Goal: Task Accomplishment & Management: Contribute content

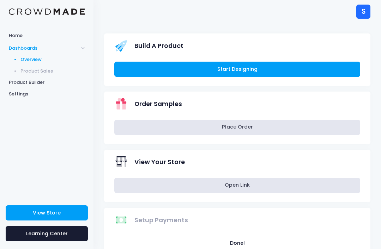
click at [67, 70] on span "Product Sales" at bounding box center [52, 71] width 65 height 7
click at [42, 72] on span "Product Sales" at bounding box center [52, 71] width 65 height 7
click at [81, 50] on span "Dashboards" at bounding box center [46, 48] width 93 height 12
click at [80, 51] on span "Dashboards" at bounding box center [46, 48] width 93 height 12
click at [37, 85] on span "Product Builder" at bounding box center [47, 82] width 76 height 7
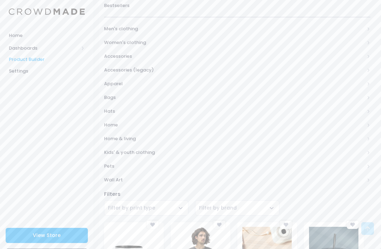
scroll to position [138, 0]
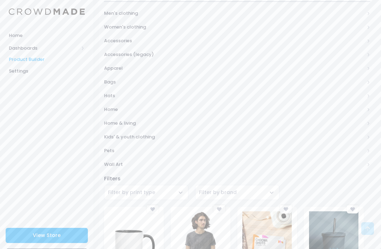
click at [129, 161] on span "Wall Art" at bounding box center [234, 164] width 260 height 7
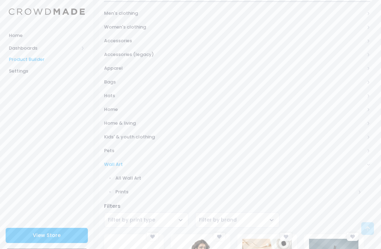
click at [138, 175] on span "All Wall Art" at bounding box center [238, 178] width 247 height 7
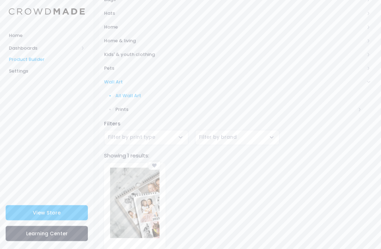
scroll to position [267, 0]
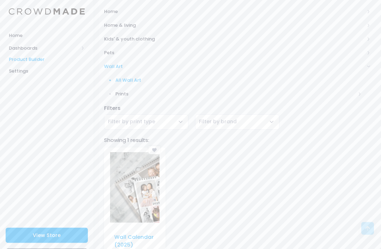
click at [121, 91] on span "Prints" at bounding box center [235, 94] width 241 height 7
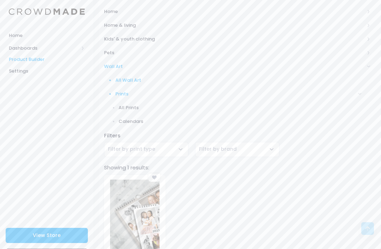
click at [136, 104] on span "All Prints" at bounding box center [239, 107] width 243 height 7
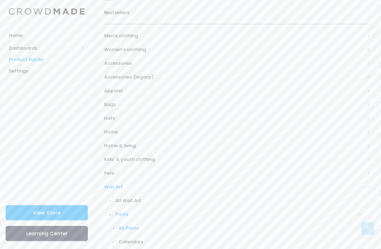
scroll to position [124, 0]
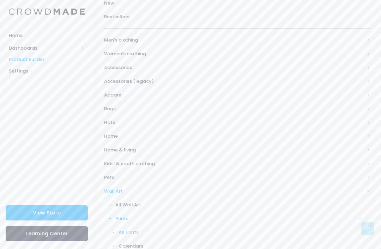
click at [115, 134] on span "Home" at bounding box center [234, 136] width 260 height 7
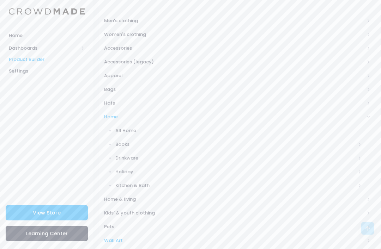
scroll to position [144, 0]
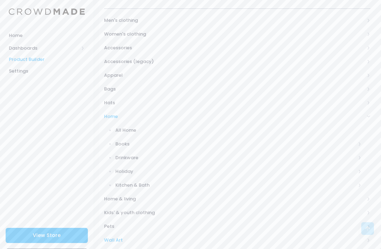
click at [137, 196] on span "Home & living" at bounding box center [234, 199] width 260 height 7
click at [130, 196] on span "Wall art" at bounding box center [235, 199] width 241 height 7
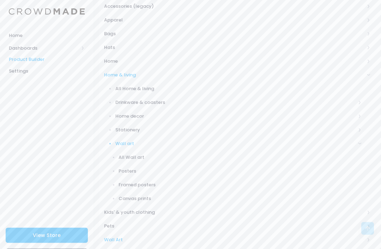
scroll to position [200, 0]
click at [138, 156] on span "All Wall art" at bounding box center [239, 157] width 243 height 7
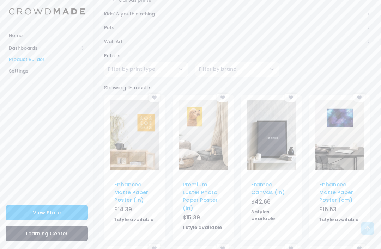
scroll to position [395, 0]
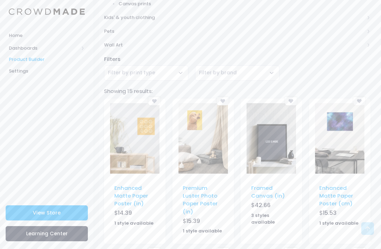
click at [82, 47] on span at bounding box center [83, 48] width 4 height 4
click at [46, 55] on link "Overview" at bounding box center [46, 60] width 93 height 12
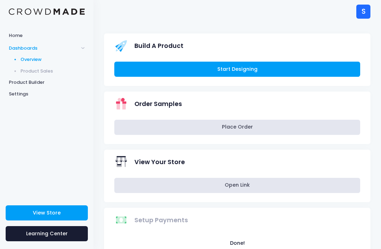
click at [229, 67] on link "Start Designing" at bounding box center [237, 69] width 246 height 15
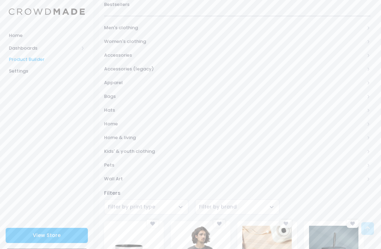
scroll to position [124, 0]
click at [109, 123] on span "Home" at bounding box center [234, 123] width 260 height 7
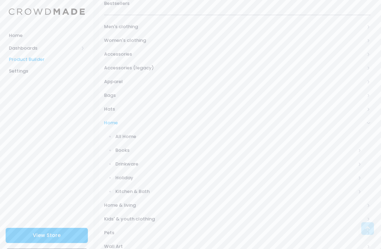
click at [111, 207] on span "Home & living" at bounding box center [237, 206] width 266 height 14
click at [120, 202] on span "Wall art" at bounding box center [235, 205] width 241 height 7
click at [121, 212] on link "All Wall art" at bounding box center [232, 219] width 275 height 14
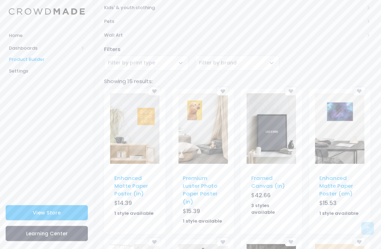
scroll to position [405, 0]
click at [120, 178] on link "Enhanced Matte Paper Poster (in)" at bounding box center [131, 186] width 34 height 23
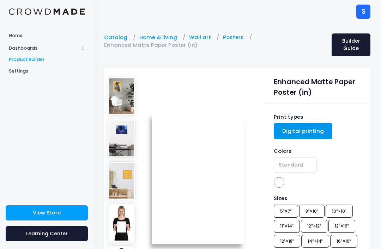
click at [119, 97] on img at bounding box center [122, 96] width 28 height 39
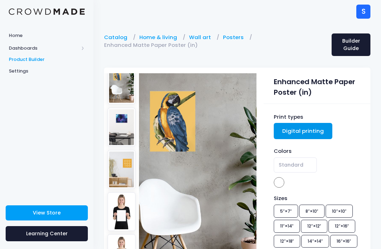
scroll to position [12, 0]
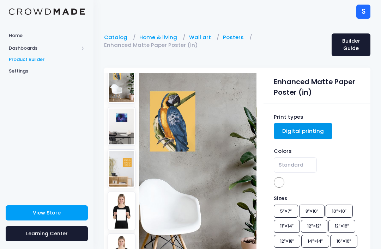
click at [119, 118] on img at bounding box center [122, 126] width 28 height 39
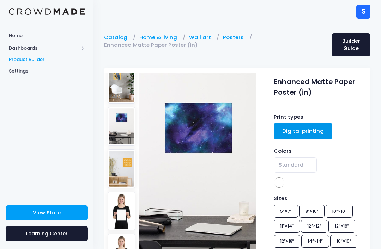
click at [122, 177] on img at bounding box center [122, 169] width 28 height 39
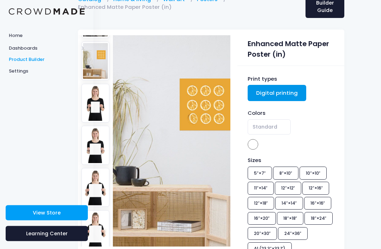
scroll to position [37, 26]
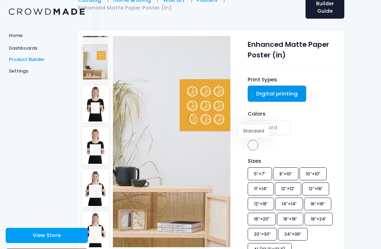
click at [250, 147] on span at bounding box center [253, 145] width 11 height 11
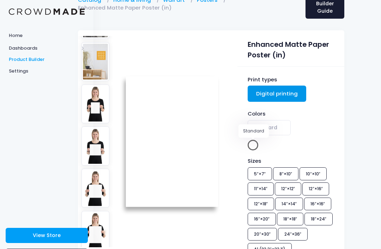
click at [250, 150] on span at bounding box center [253, 145] width 11 height 11
click at [287, 147] on div "Colors Standard Standard" at bounding box center [291, 131] width 86 height 42
click at [273, 127] on span "Standard" at bounding box center [265, 127] width 25 height 7
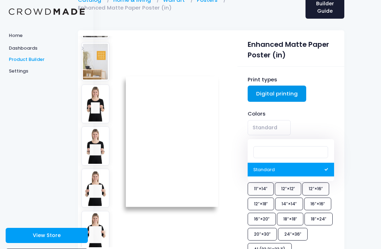
click at [311, 128] on span "Standard" at bounding box center [291, 127] width 86 height 15
click at [285, 129] on span "Standard" at bounding box center [269, 127] width 43 height 15
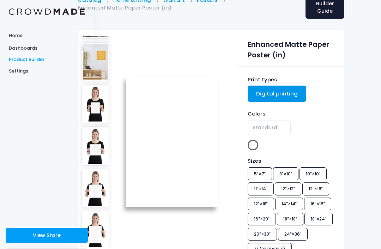
click at [290, 93] on link "Digital printing" at bounding box center [277, 94] width 59 height 16
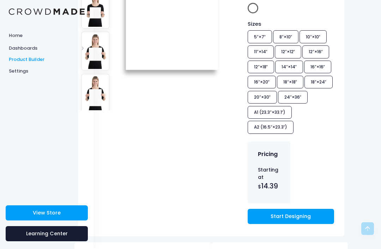
scroll to position [174, 26]
click at [264, 67] on div "Sizes 5″×7″ 8″×10″ 10″×10″ 11″×14″ 12″×12″ 12″×16″ 12″×18″ 14″×14″ 16″×16″ 16″×…" at bounding box center [291, 78] width 86 height 116
click at [265, 66] on div "Sizes 5″×7″ 8″×10″ 10″×10″ 11″×14″ 12″×12″ 12″×16″ 12″×18″ 14″×14″ 16″×16″ 16″×…" at bounding box center [291, 78] width 86 height 116
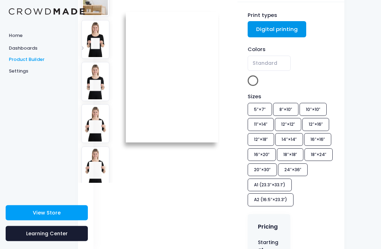
scroll to position [102, 26]
click at [255, 78] on span at bounding box center [253, 80] width 11 height 11
click at [298, 75] on div "Colors Standard Standard" at bounding box center [291, 66] width 86 height 42
click at [310, 73] on span "Standard" at bounding box center [291, 66] width 86 height 20
click at [278, 61] on span "Standard" at bounding box center [269, 63] width 43 height 15
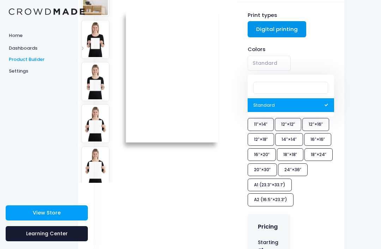
click at [290, 91] on input "Search" at bounding box center [290, 88] width 75 height 12
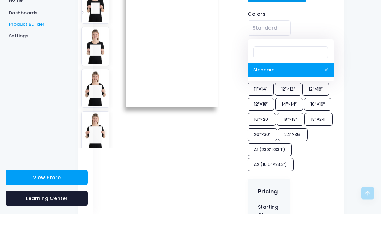
scroll to position [137, 26]
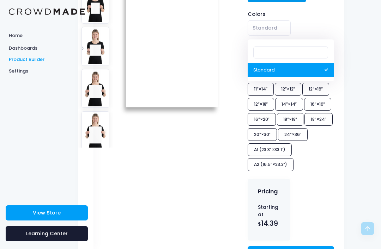
click at [266, 104] on div "Sizes 5″×7″ 8″×10″ 10″×10″ 11″×14″ 12″×12″ 12″×16″ 12″×18″ 14″×14″ 16″×16″ 16″×…" at bounding box center [291, 115] width 86 height 116
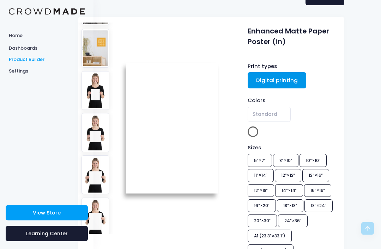
scroll to position [0, 26]
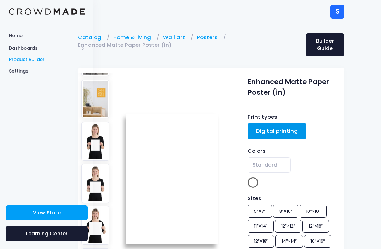
click at [282, 132] on link "Digital printing" at bounding box center [277, 131] width 59 height 16
click at [104, 134] on img at bounding box center [95, 141] width 28 height 39
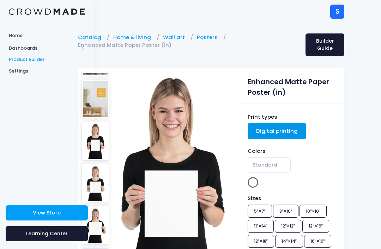
scroll to position [0, 0]
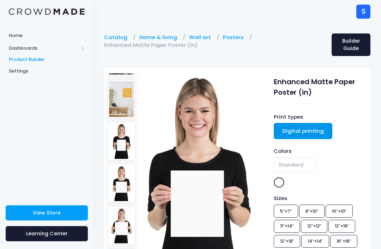
click at [119, 100] on img at bounding box center [122, 99] width 28 height 39
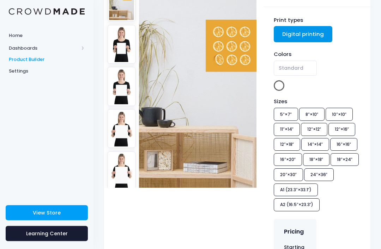
scroll to position [97, 0]
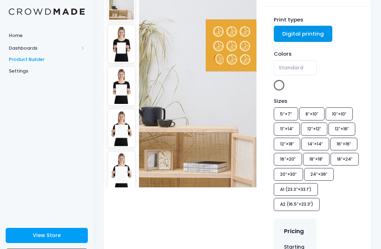
click at [291, 144] on div "Sizes 5″×7″ 8″×10″ 10″×10″ 11″×14″ 12″×12″ 12″×16″ 12″×18″ 14″×14″ 16″×16″ 16″×…" at bounding box center [317, 155] width 86 height 116
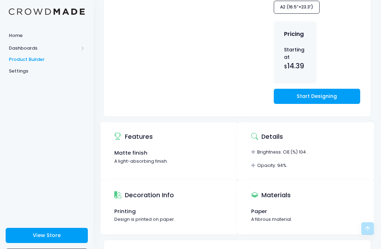
scroll to position [294, 0]
click at [334, 104] on link "Start Designing" at bounding box center [317, 96] width 86 height 15
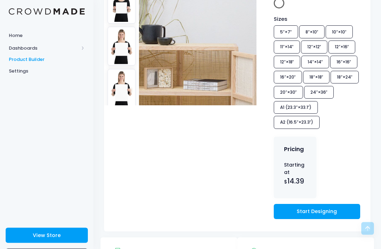
scroll to position [169, 0]
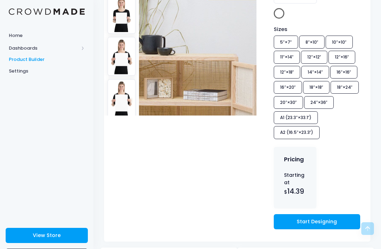
click at [291, 73] on div "Sizes 5″×7″ 8″×10″ 10″×10″ 11″×14″ 12″×12″ 12″×16″ 12″×18″ 14″×14″ 16″×16″ 16″×…" at bounding box center [317, 83] width 86 height 116
click at [328, 230] on link "Start Designing" at bounding box center [317, 221] width 86 height 15
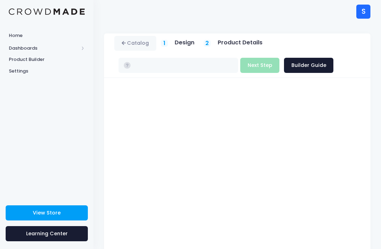
type input "$14.39 - $26.30"
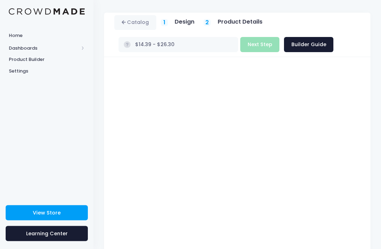
scroll to position [84, 0]
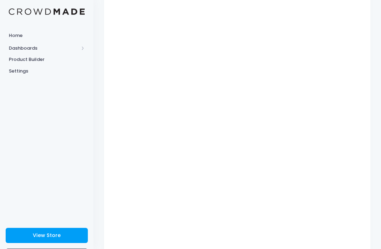
type input "$19.02"
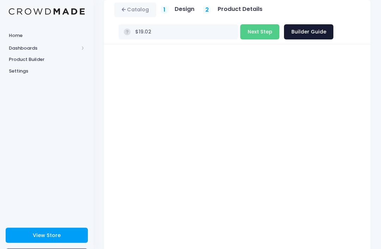
scroll to position [34, 0]
click at [42, 48] on span "Dashboards" at bounding box center [44, 48] width 70 height 7
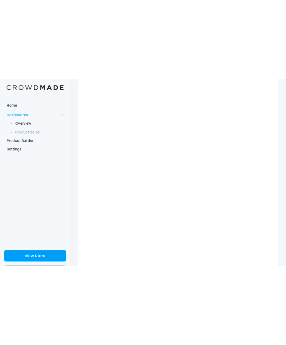
scroll to position [0, 0]
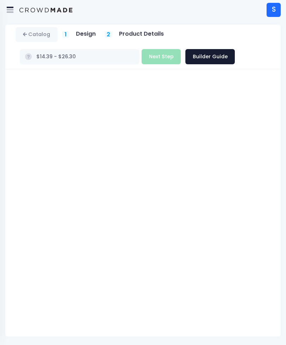
type input "$14.39 - $23.87"
click at [155, 54] on button "Next Step" at bounding box center [160, 56] width 39 height 15
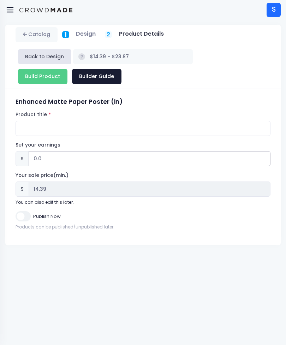
click at [219, 157] on input "0.0" at bounding box center [150, 158] width 242 height 15
click at [233, 135] on input "Product title" at bounding box center [143, 128] width 255 height 15
click at [140, 56] on input "$14.39 - $23.87" at bounding box center [133, 56] width 120 height 15
click at [78, 59] on rect at bounding box center [81, 56] width 7 height 7
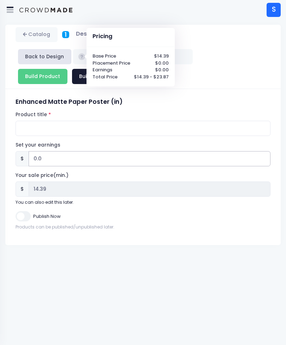
click at [213, 154] on input "0.0" at bounding box center [150, 158] width 242 height 15
click at [256, 103] on h3 "Enhanced Matte Paper Poster (in)" at bounding box center [143, 101] width 255 height 7
click at [199, 152] on input "0.0" at bounding box center [150, 158] width 242 height 15
click at [202, 155] on input "0.0" at bounding box center [150, 158] width 242 height 15
type input "50.0"
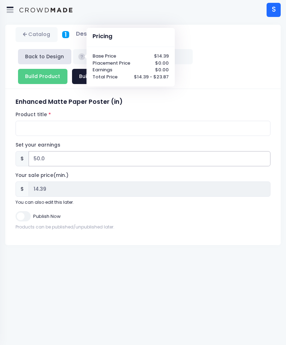
type input "$64.39 - $73.87"
type input "64.39"
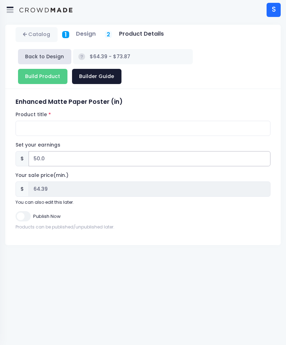
type input "0.0"
type input "$14.39 - $23.87"
type input "14.39"
type input "5.0"
type input "$19.39 - $28.87"
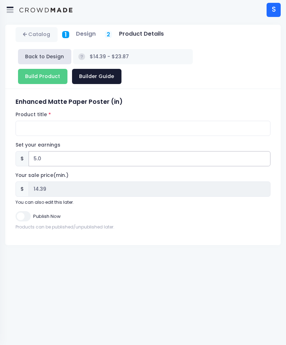
type input "19.39"
click at [45, 163] on input "5.0" at bounding box center [150, 158] width 242 height 15
click at [17, 160] on span "$" at bounding box center [22, 158] width 13 height 15
click at [24, 160] on span "$" at bounding box center [22, 158] width 13 height 15
click at [24, 159] on span "$" at bounding box center [22, 158] width 13 height 15
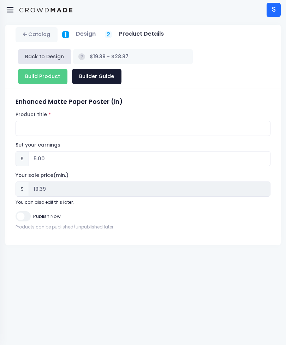
click at [23, 189] on span "$" at bounding box center [22, 188] width 13 height 15
click at [45, 158] on input "5.00" at bounding box center [150, 158] width 242 height 15
type input "5.0"
type input "$14.39 - $23.87"
type input "14.39"
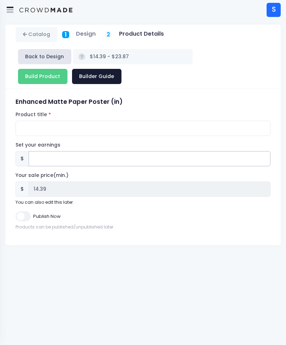
type input "5"
type input "$19.39 - $28.87"
type input "19.39"
type input "$14.39 - $23.87"
type input "14.39"
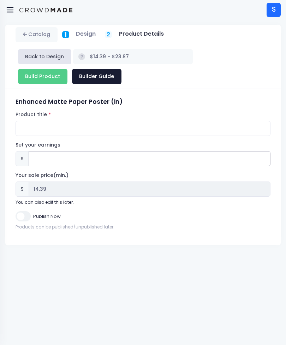
type input "1"
type input "$15.39 - $24.87"
type input "15.39"
type input "10"
type input "$24.39 - $33.87"
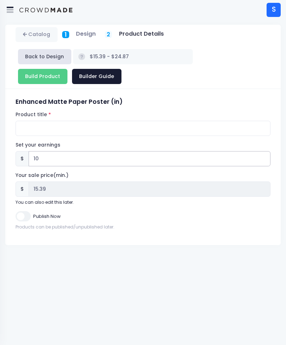
type input "24.39"
type input "1"
type input "$15.39 - $24.87"
type input "15.39"
type input "$14.39 - $23.87"
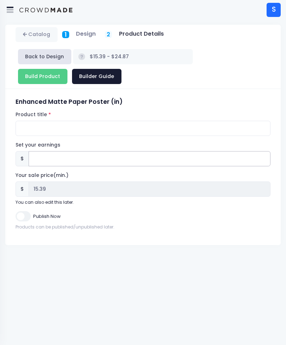
type input "14.39"
type input "5"
type input "$19.39 - $28.87"
type input "19.39"
type input "$14.39 - $23.87"
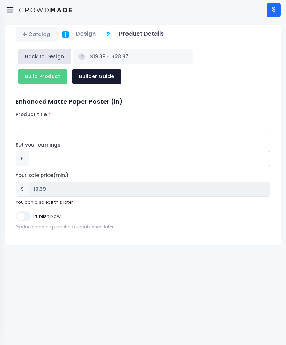
type input "14.39"
type input "5.0"
type input "$19.39 - $28.87"
type input "19.39"
type input "$14.39 - $23.87"
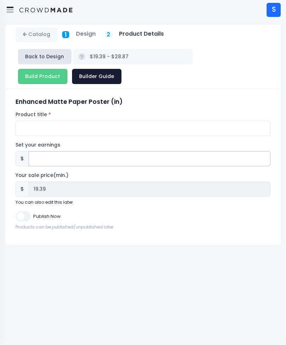
type input "14.39"
type input "5"
type input "$19.39 - $28.87"
type input "19.39"
type input "$14.39 - $23.87"
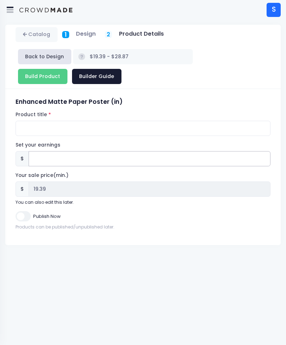
type input "14.39"
type input "5.0"
type input "$19.39 - $28.87"
type input "19.39"
type input "$14.39 - $23.87"
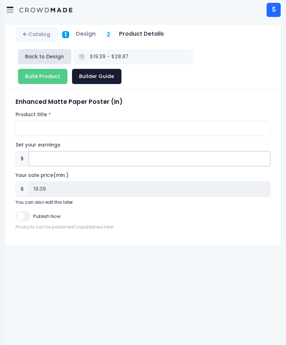
type input "14.39"
type input "5.4"
type input "$19.79 - $29.27"
type input "19.79"
type input "$14.39 - $23.87"
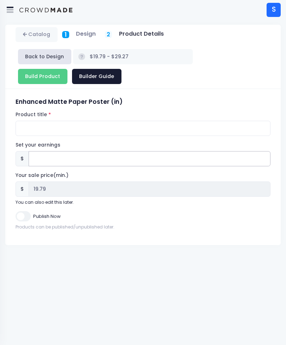
type input "14.39"
type input "5.0"
type input "$19.39 - $28.87"
type input "19.39"
type input "5.00"
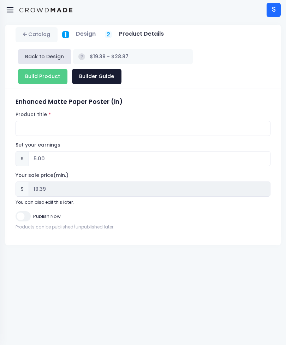
click input "Publish Now"
checkbox input "false"
click input "Product title"
type input "Blink and You’ll Miss It."
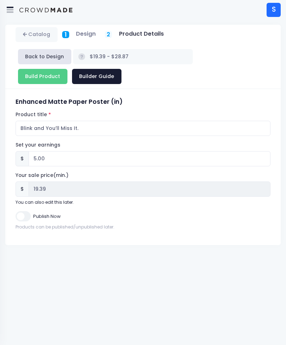
click link "Builder Guide"
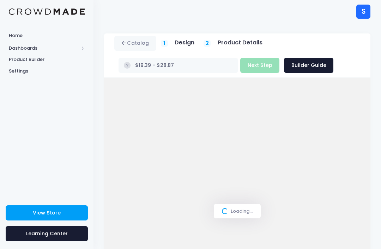
scroll to position [53, 0]
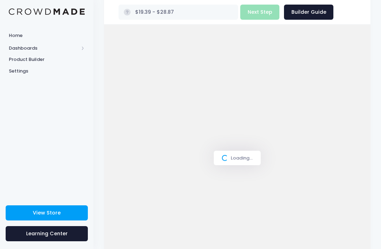
click at [291, 150] on div "Loading..." at bounding box center [237, 158] width 266 height 267
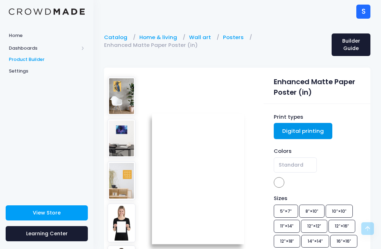
scroll to position [192, 0]
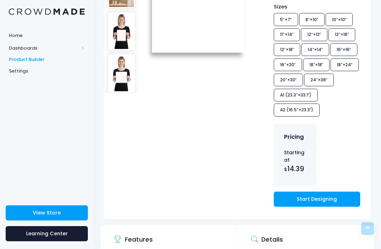
click at [338, 207] on link "Start Designing" at bounding box center [317, 199] width 86 height 15
click at [327, 207] on link "Start Designing" at bounding box center [317, 199] width 86 height 15
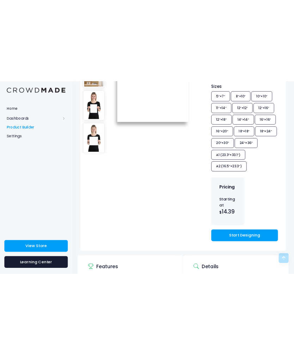
scroll to position [108, 0]
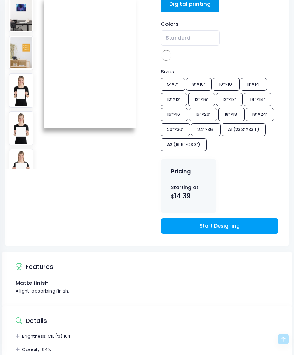
click at [224, 226] on link "Start Designing" at bounding box center [220, 225] width 118 height 15
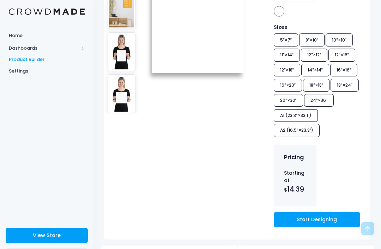
scroll to position [171, 0]
click at [311, 228] on link "Start Designing" at bounding box center [317, 220] width 86 height 15
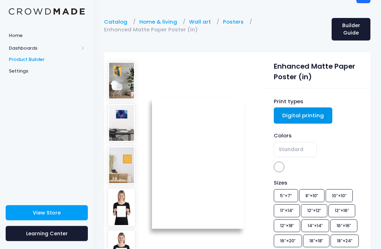
scroll to position [0, 0]
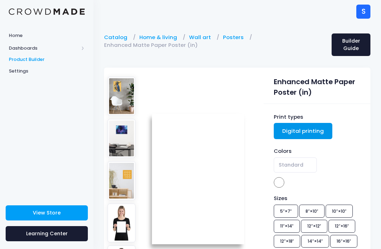
click at [25, 13] on img at bounding box center [47, 11] width 76 height 7
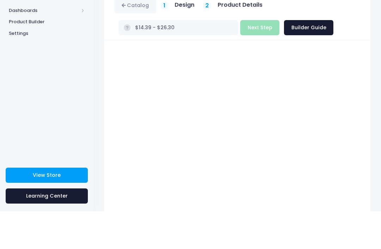
scroll to position [84, 0]
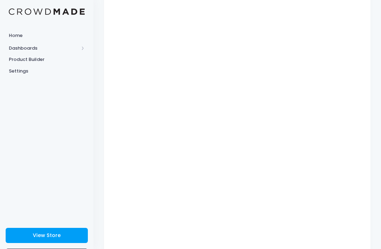
type input "$19.02"
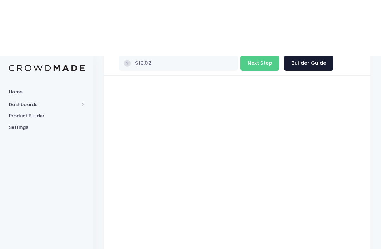
scroll to position [0, 0]
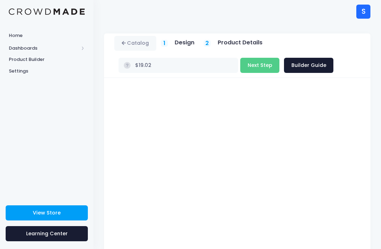
click at [293, 66] on link "Builder Guide" at bounding box center [308, 65] width 49 height 15
click at [249, 65] on button "Next Step" at bounding box center [259, 65] width 39 height 15
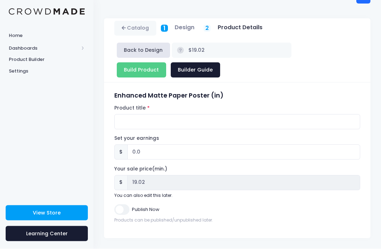
scroll to position [17, 0]
click at [145, 154] on input "0.0" at bounding box center [243, 152] width 233 height 15
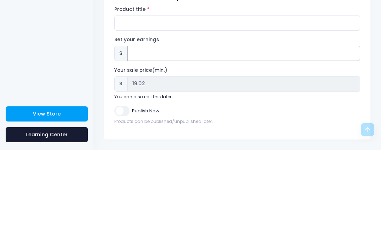
type input "0"
type input "5"
type input "$24.02"
type input "24.02"
type input "$19.02"
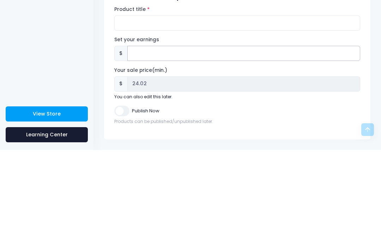
type input "19.02"
type input "2"
type input "$21.02"
type input "21.02"
type input "$19.02"
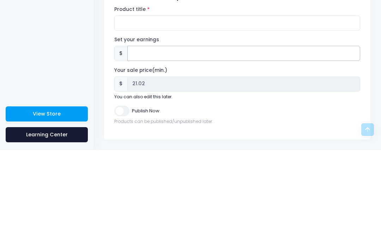
type input "19.02"
type input "2.0"
type input "$21.02"
type input "21.02"
type input "2.0"
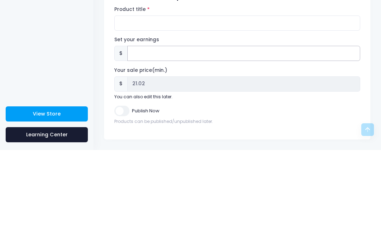
type input "$19.02"
type input "19.02"
type input "2"
type input "$21.02"
type input "21.02"
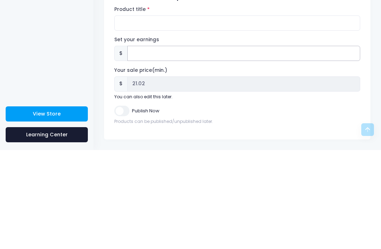
type input "$19.02"
type input "19.02"
type input "5"
type input "$24.02"
type input "24.02"
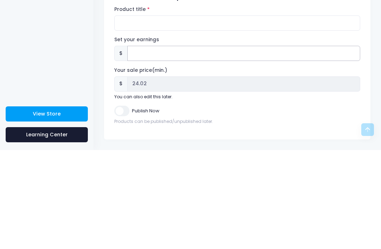
type input "$19.02"
type input "19.02"
type input "5.0"
type input "$24.02"
type input "24.02"
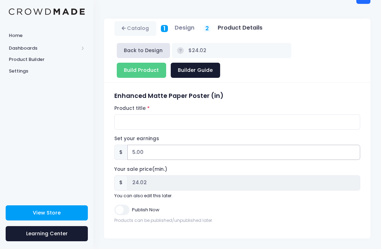
type input "5.00"
click at [232, 128] on input "Product title" at bounding box center [237, 122] width 246 height 15
click at [139, 121] on input "Blink and You’ll Miss It." at bounding box center [237, 122] width 246 height 15
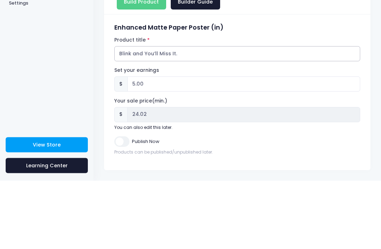
click at [138, 115] on input "Blink and You’ll Miss It." at bounding box center [237, 122] width 246 height 15
click at [139, 115] on input "Blink and You’ll Miss It." at bounding box center [237, 122] width 246 height 15
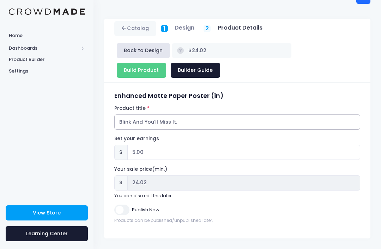
type input "Blink And You’ll Miss It."
click at [123, 209] on input "Publish Now" at bounding box center [121, 210] width 15 height 10
checkbox input "true"
click at [187, 152] on input "5.00" at bounding box center [243, 152] width 233 height 15
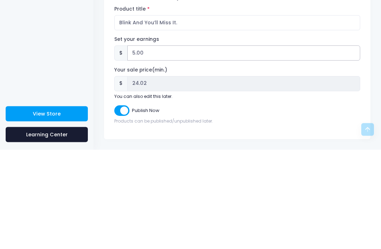
type input "5.0"
type input "$19.02"
type input "19.02"
type input "5"
type input "$24.02"
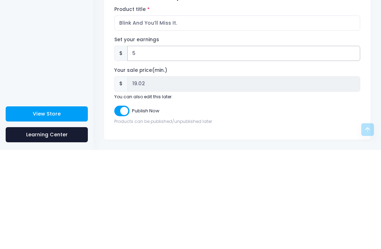
type input "24.02"
type input "$19.02"
type input "19.02"
type input "2"
type input "$21.02"
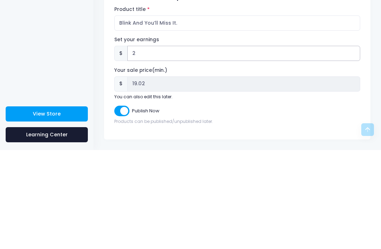
type input "21.02"
type input "$19.02"
type input "19.02"
type input ".5"
type input "$19.52"
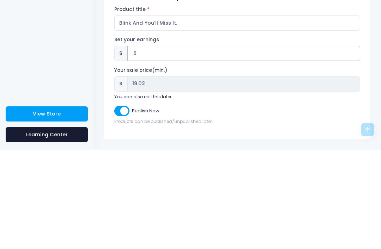
type input "19.52"
type input ".5"
type input "$19.02"
type input "19.02"
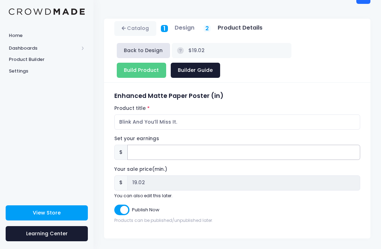
click at [171, 150] on input "Set your earnings" at bounding box center [243, 152] width 233 height 15
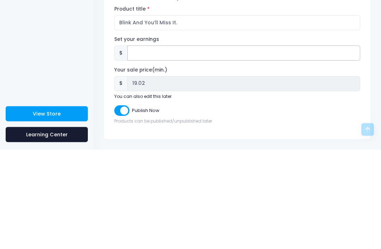
type input "5"
type input "$24.02"
type input "24.02"
type input "$19.02"
type input "19.02"
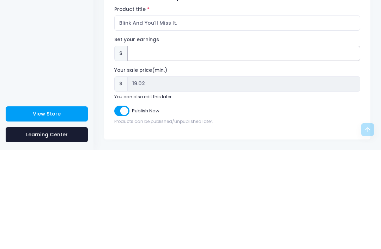
type input "5.0"
type input "$24.02"
type input "24.02"
type input "5.00"
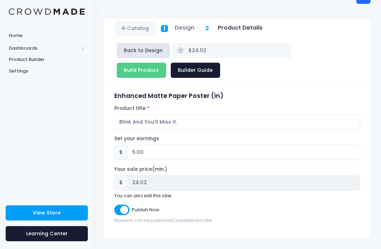
click at [176, 34] on div "Catalog 1 Design 2 Product Details" at bounding box center [190, 28] width 153 height 15
click at [190, 26] on h5 "Design" at bounding box center [185, 27] width 20 height 7
click at [126, 29] on icon at bounding box center [125, 29] width 6 height 0
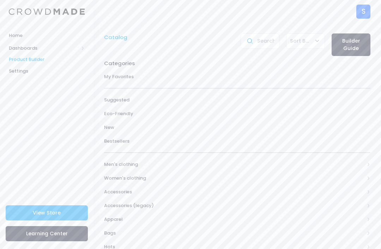
click at [359, 44] on link "Builder Guide" at bounding box center [351, 45] width 39 height 23
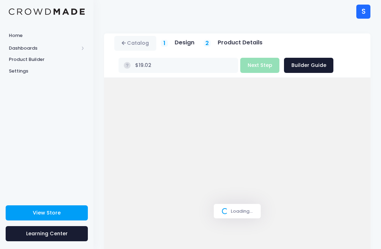
scroll to position [17, 0]
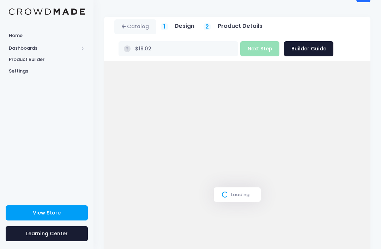
click at [188, 29] on h5 "Design" at bounding box center [185, 26] width 20 height 7
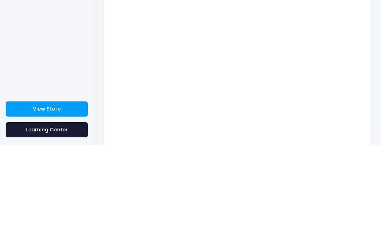
scroll to position [84, 0]
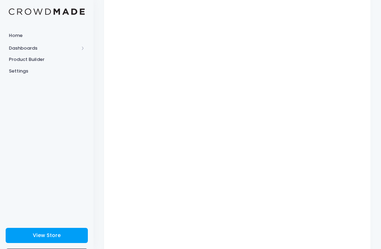
type input "$22.56"
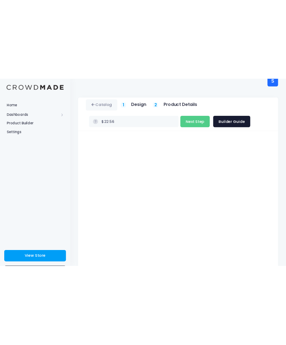
scroll to position [0, 0]
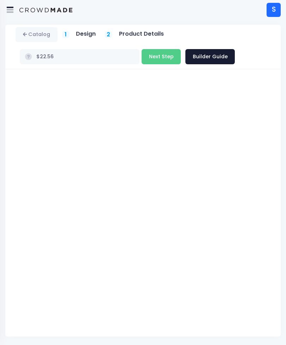
click at [156, 52] on button "Next Step" at bounding box center [160, 56] width 39 height 15
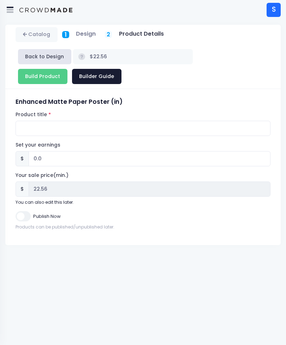
click at [57, 77] on input "Build Product" at bounding box center [42, 76] width 49 height 15
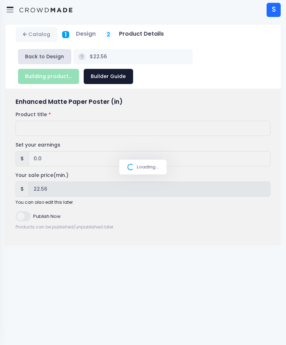
type input "Build Product"
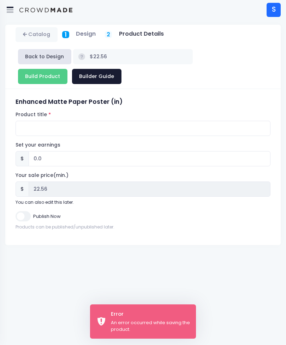
click at [84, 36] on h5 "Design" at bounding box center [86, 33] width 20 height 7
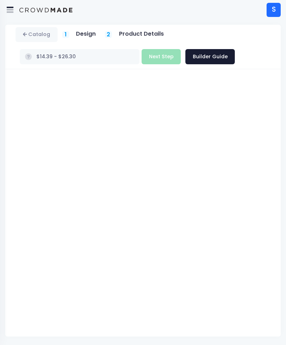
click at [79, 36] on h5 "Design" at bounding box center [86, 33] width 20 height 7
type input "$19.02"
click at [153, 57] on button "Next Step" at bounding box center [160, 56] width 39 height 15
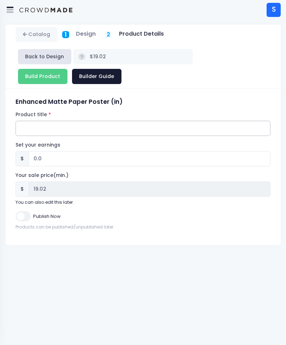
click at [94, 131] on input "Product title" at bounding box center [143, 128] width 255 height 15
type input "Blink And You’ll Miss It"
click at [20, 220] on input "Publish Now" at bounding box center [23, 216] width 15 height 10
checkbox input "true"
click at [29, 74] on input "Build Product" at bounding box center [42, 76] width 49 height 15
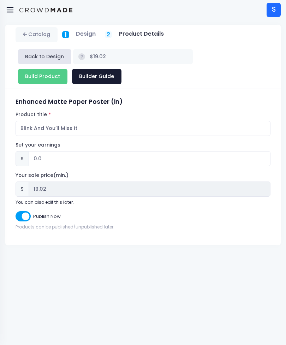
type input "Building product..."
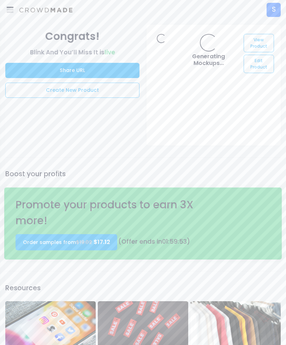
click at [262, 62] on link "Edit Product" at bounding box center [258, 64] width 30 height 18
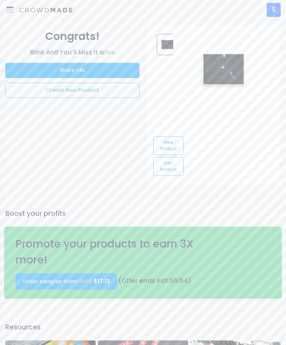
click at [171, 172] on link "Edit Product" at bounding box center [168, 166] width 30 height 18
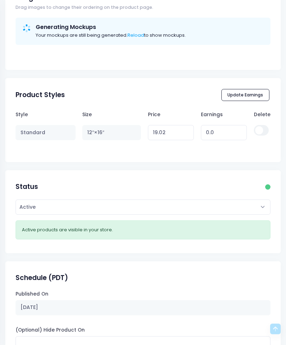
scroll to position [234, 0]
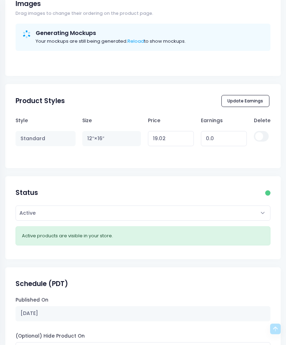
click at [245, 101] on button "Update Earnings" at bounding box center [245, 101] width 48 height 12
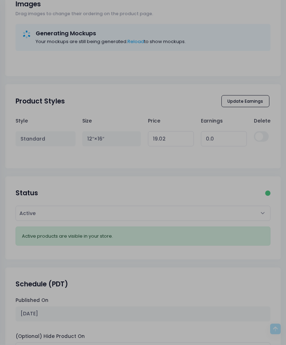
scroll to position [235, 0]
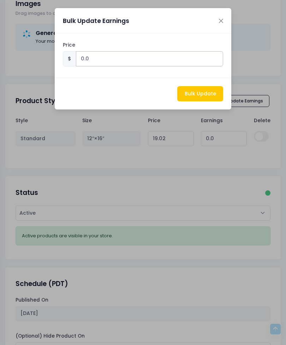
click at [83, 56] on input "0.0" at bounding box center [149, 58] width 147 height 15
type input "5.00"
click at [208, 92] on button "Bulk Update" at bounding box center [200, 93] width 46 height 15
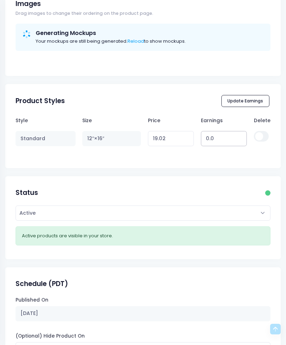
click at [212, 141] on input "0.0" at bounding box center [224, 138] width 46 height 15
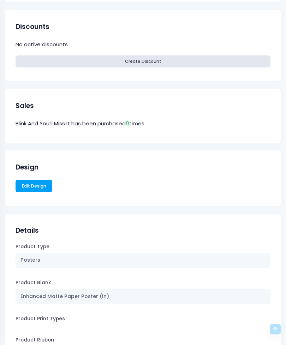
scroll to position [679, 0]
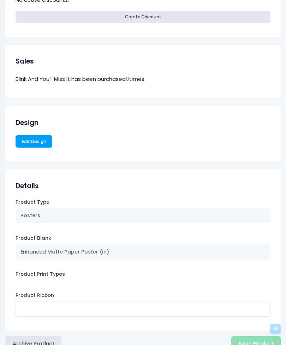
type input "5.00"
click at [241, 344] on div "Archive Product Save Product" at bounding box center [142, 343] width 275 height 15
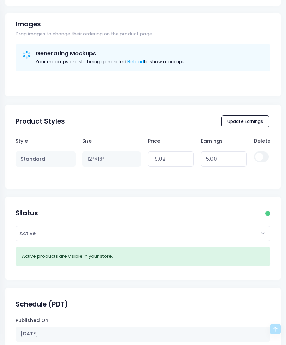
scroll to position [212, 0]
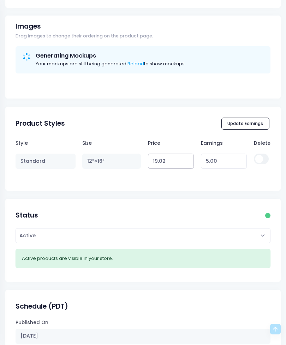
click at [178, 164] on input "19.02" at bounding box center [171, 160] width 46 height 15
type input "19.0"
type input "1"
type input "24"
type input "24.00"
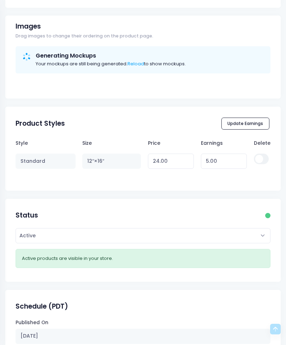
click at [257, 122] on button "Update Earnings" at bounding box center [245, 123] width 48 height 12
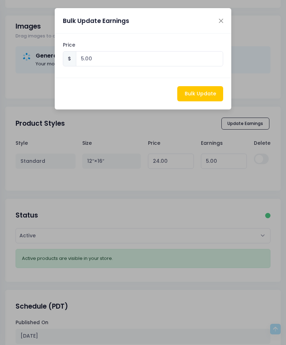
click at [202, 93] on button "Bulk Update" at bounding box center [200, 93] width 46 height 15
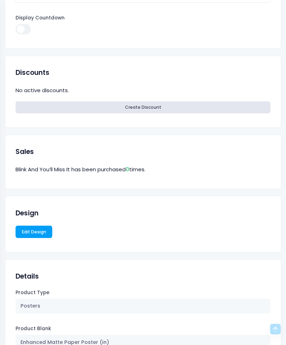
scroll to position [679, 0]
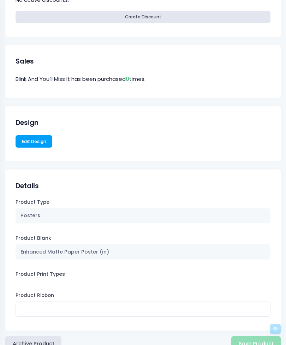
click at [255, 338] on div "Archive Product Save Product" at bounding box center [142, 340] width 275 height 21
click at [25, 344] on button "Archive Product" at bounding box center [33, 343] width 56 height 15
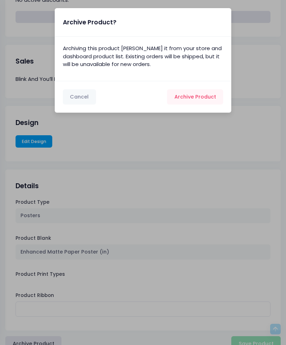
click at [205, 97] on span "Archive Product" at bounding box center [195, 96] width 42 height 7
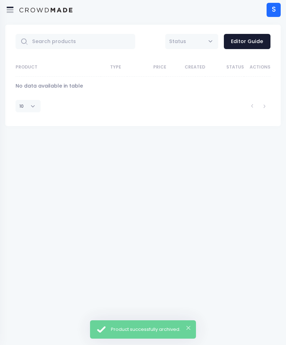
click at [189, 327] on button "×" at bounding box center [188, 328] width 4 height 4
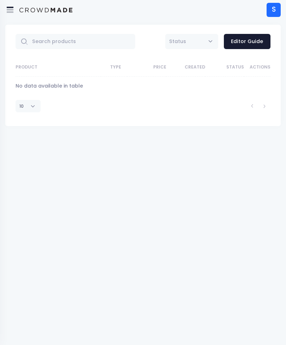
click at [270, 14] on div "S" at bounding box center [273, 10] width 14 height 14
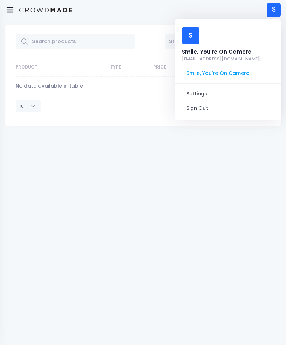
click at [241, 48] on div "Smile, You’re On Camera" at bounding box center [221, 52] width 78 height 8
click at [216, 67] on span "Smile, You’re On Camera" at bounding box center [227, 73] width 95 height 13
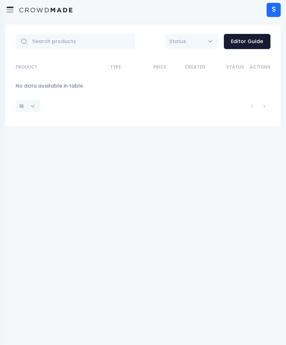
click at [271, 8] on div "S" at bounding box center [273, 10] width 14 height 14
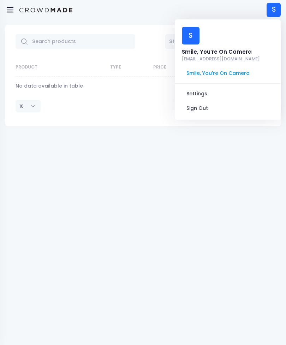
click at [223, 67] on span "Smile, You’re On Camera" at bounding box center [227, 73] width 95 height 13
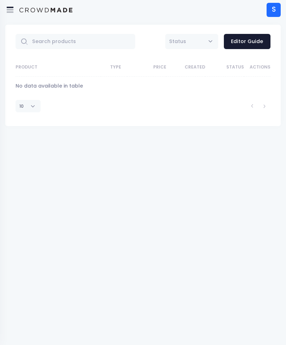
click at [278, 9] on div "S" at bounding box center [273, 10] width 14 height 14
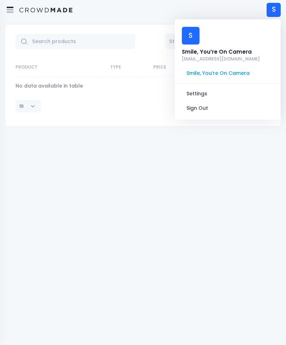
click at [198, 34] on div "S" at bounding box center [191, 36] width 18 height 18
click at [242, 48] on div "Smile, You’re On Camera" at bounding box center [221, 52] width 78 height 8
click at [209, 126] on div "All Active Draft Status Editor Guide Product Type Price Created Status Actions …" at bounding box center [143, 181] width 286 height 325
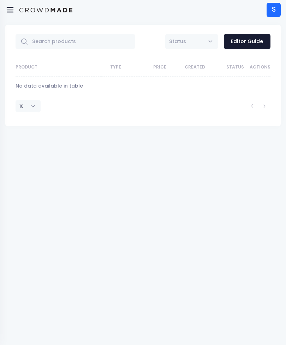
click at [10, 9] on icon at bounding box center [10, 11] width 7 height 4
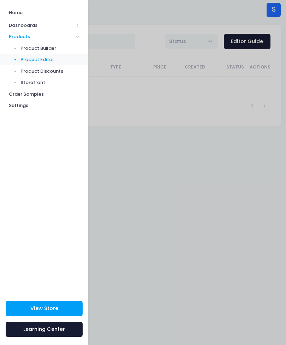
click at [78, 24] on span at bounding box center [78, 25] width 4 height 4
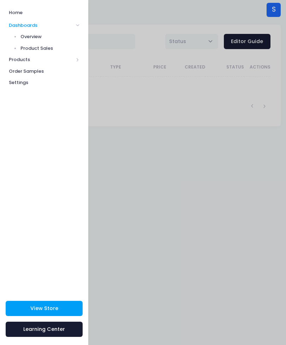
click at [76, 25] on span at bounding box center [78, 25] width 4 height 4
click at [219, 136] on div at bounding box center [143, 172] width 286 height 345
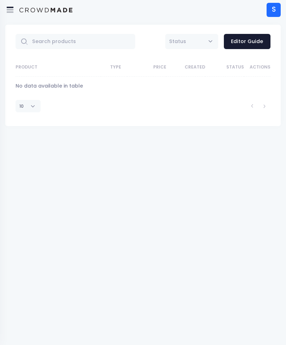
click at [241, 64] on th "Status" at bounding box center [224, 67] width 39 height 18
click at [241, 66] on th "Status" at bounding box center [224, 67] width 39 height 18
click at [263, 68] on th "Actions" at bounding box center [257, 67] width 26 height 18
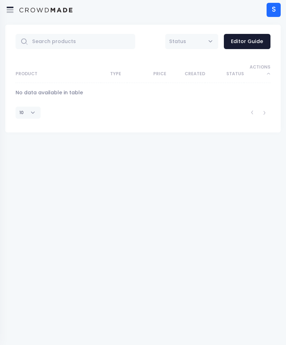
click at [23, 75] on th "Product" at bounding box center [58, 70] width 85 height 25
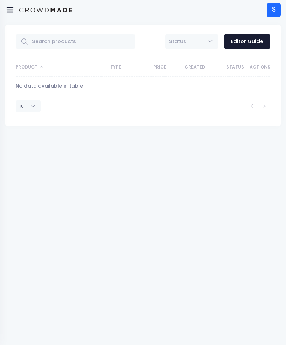
click at [31, 106] on select "10 25 50 100" at bounding box center [28, 106] width 25 height 12
click at [273, 7] on div "S" at bounding box center [273, 10] width 14 height 14
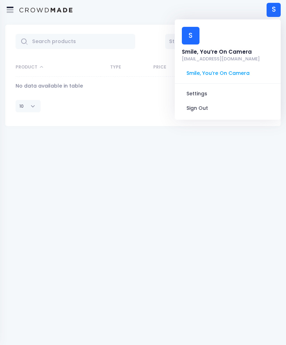
click at [198, 87] on link "Settings" at bounding box center [227, 93] width 95 height 13
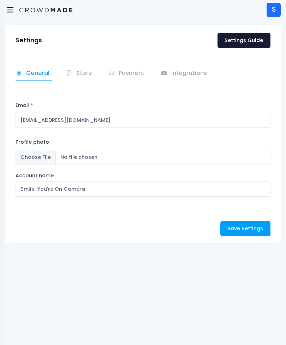
click at [67, 75] on icon at bounding box center [68, 74] width 2 height 3
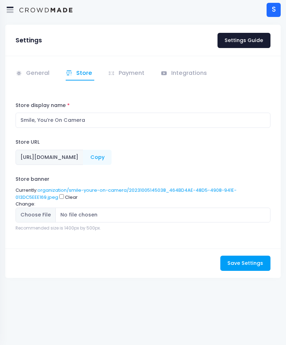
click at [112, 73] on icon at bounding box center [111, 74] width 5 height 4
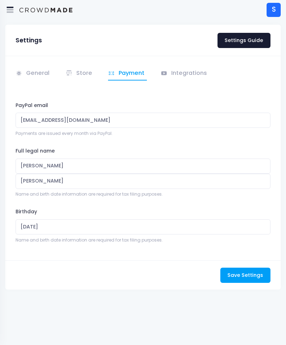
click at [189, 80] on link "Integrations" at bounding box center [184, 74] width 49 height 14
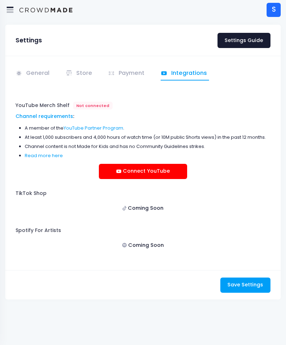
click at [25, 73] on link "General" at bounding box center [34, 74] width 36 height 14
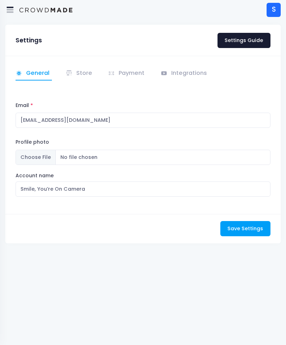
click at [31, 157] on input "Profile photo" at bounding box center [143, 157] width 255 height 15
click at [5, 6] on div at bounding box center [10, 10] width 14 height 14
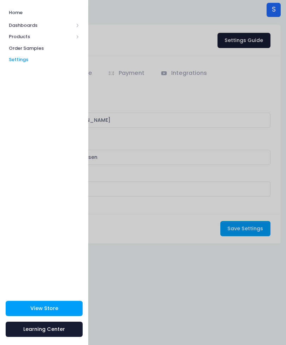
click at [75, 36] on span "Products" at bounding box center [44, 37] width 88 height 12
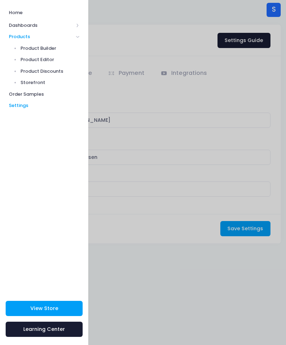
click at [28, 59] on span "Product Editor" at bounding box center [49, 59] width 59 height 7
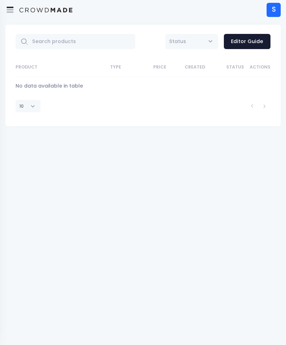
click at [275, 10] on div "S" at bounding box center [273, 10] width 14 height 14
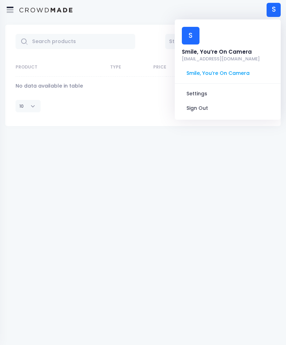
click at [239, 67] on span "Smile, You’re On Camera" at bounding box center [227, 73] width 95 height 13
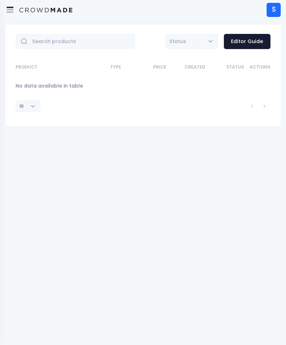
click at [209, 41] on span "Status" at bounding box center [191, 41] width 53 height 15
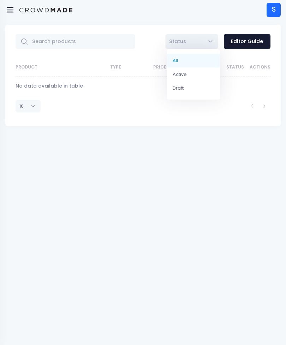
click at [253, 32] on div "All Active Draft Status Editor Guide" at bounding box center [142, 42] width 275 height 34
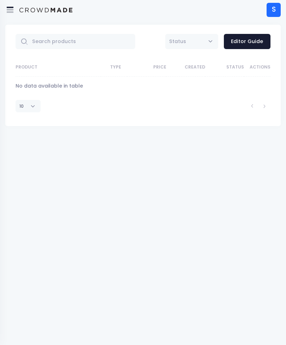
click at [251, 41] on link "Editor Guide" at bounding box center [247, 41] width 47 height 15
click at [14, 10] on icon at bounding box center [10, 10] width 8 height 8
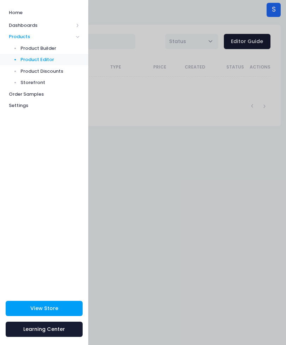
click at [16, 106] on span "Settings" at bounding box center [44, 105] width 71 height 7
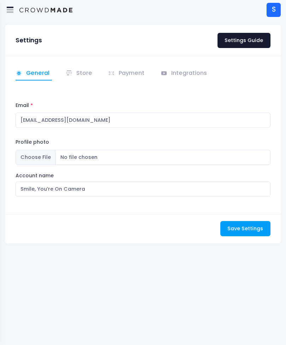
click at [9, 10] on icon at bounding box center [10, 11] width 7 height 4
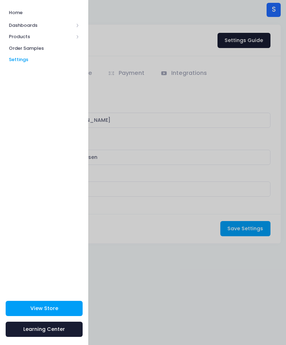
click at [18, 47] on span "Order Samples" at bounding box center [44, 48] width 71 height 7
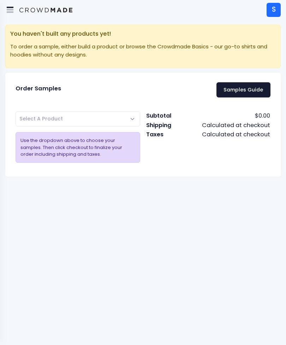
click at [41, 119] on span "Select A Product" at bounding box center [40, 118] width 43 height 7
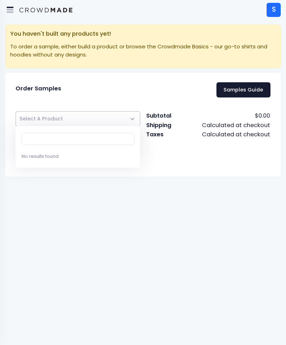
click at [39, 122] on span "Select A Product" at bounding box center [78, 118] width 124 height 15
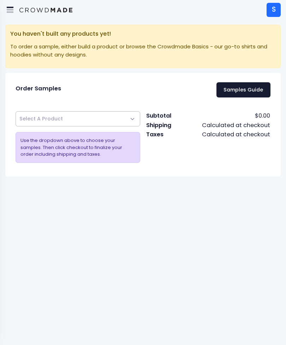
click at [13, 8] on icon at bounding box center [10, 10] width 8 height 8
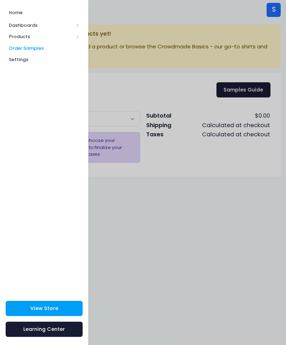
click at [75, 33] on span "Products" at bounding box center [44, 37] width 88 height 12
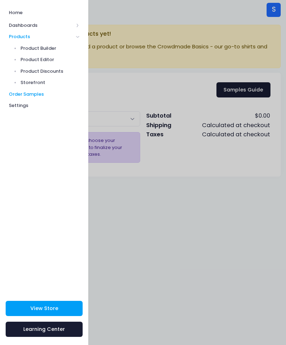
click at [30, 45] on span "Product Builder" at bounding box center [49, 48] width 59 height 7
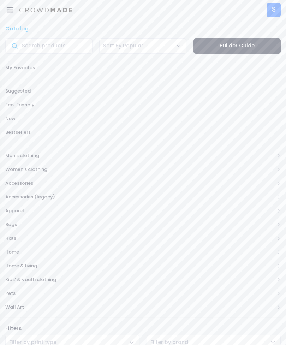
click at [275, 6] on div "S" at bounding box center [273, 10] width 14 height 14
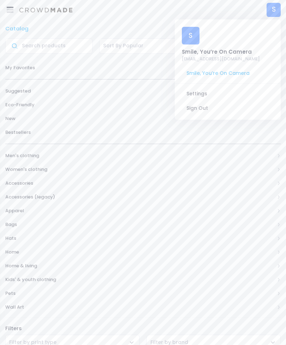
click at [245, 48] on div "Smile, You’re On Camera" at bounding box center [221, 52] width 78 height 8
click at [224, 67] on span "Smile, You’re On Camera" at bounding box center [227, 73] width 95 height 13
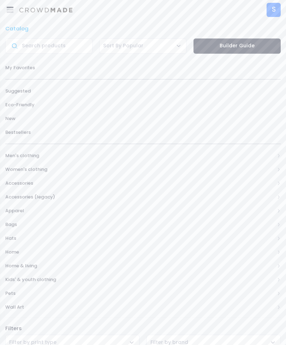
click at [11, 7] on icon at bounding box center [10, 7] width 7 height 1
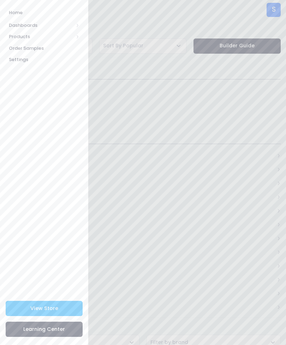
click at [23, 24] on span "Dashboards" at bounding box center [41, 25] width 65 height 7
click at [30, 32] on link "Overview" at bounding box center [44, 37] width 88 height 12
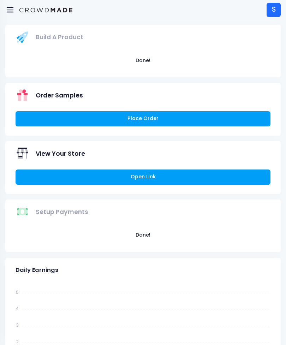
click at [239, 67] on button "Done!" at bounding box center [143, 60] width 255 height 15
click at [39, 56] on button "Done!" at bounding box center [143, 60] width 255 height 15
click at [274, 8] on div "S" at bounding box center [273, 10] width 14 height 14
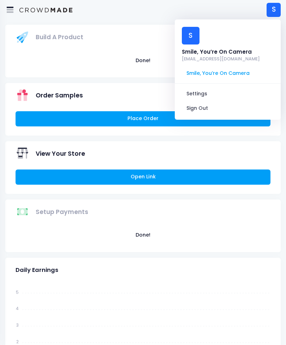
click at [22, 78] on div "Build A Product Done! Order Samples Place Order View Your Store Open Link" at bounding box center [142, 135] width 281 height 233
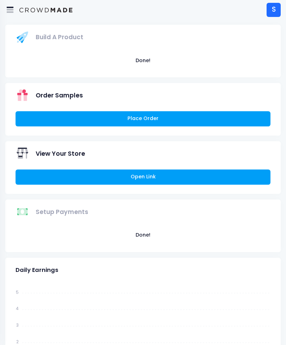
click at [9, 11] on icon at bounding box center [10, 10] width 8 height 8
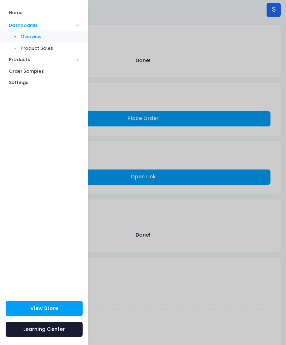
click at [24, 59] on span "Products" at bounding box center [41, 59] width 65 height 7
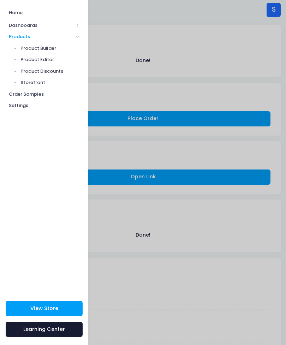
click at [28, 47] on span "Product Builder" at bounding box center [49, 48] width 59 height 7
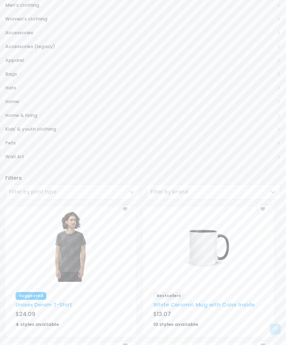
scroll to position [144, 0]
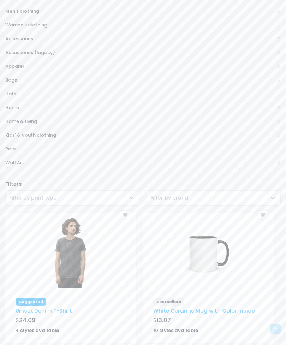
click at [16, 159] on span "Wall Art" at bounding box center [139, 162] width 269 height 7
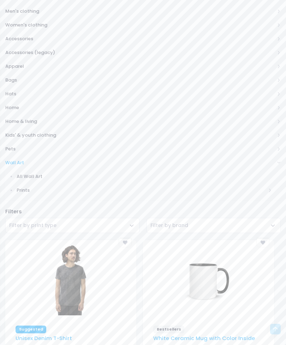
click at [13, 160] on span "Wall Art" at bounding box center [139, 162] width 269 height 7
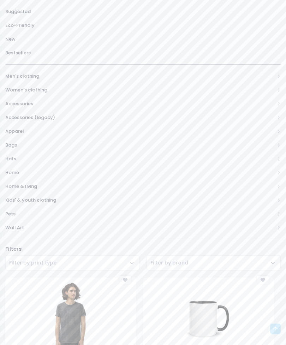
scroll to position [0, 0]
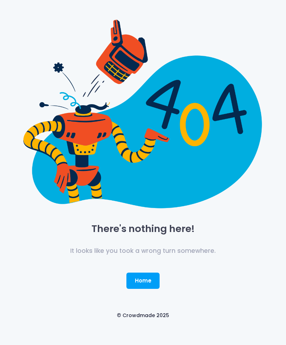
click at [149, 279] on link "Home" at bounding box center [143, 280] width 34 height 16
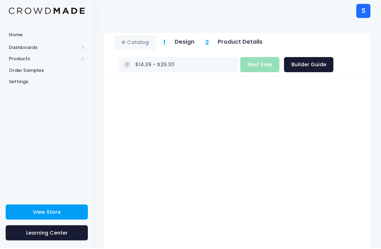
scroll to position [84, 0]
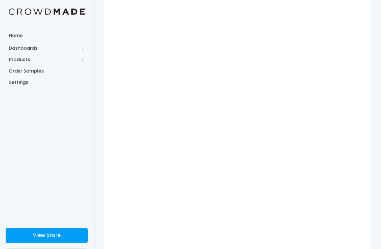
type input "$19.02"
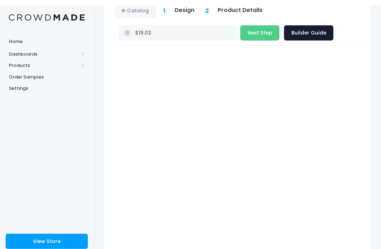
scroll to position [0, 0]
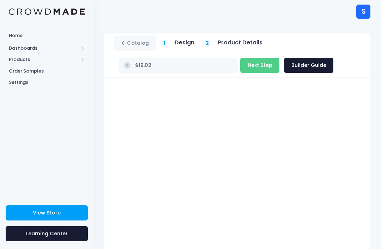
click at [254, 65] on button "Next Step" at bounding box center [259, 65] width 39 height 15
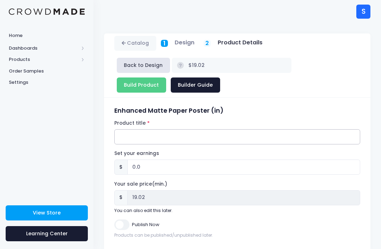
click at [121, 142] on input "Product title" at bounding box center [237, 136] width 246 height 15
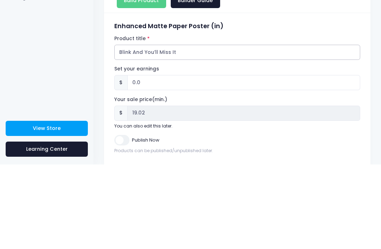
type input "Blink And You’ll Miss It"
click at [136, 160] on input "0.0" at bounding box center [243, 167] width 233 height 15
type input "50"
type input "$69.02"
type input "69.02"
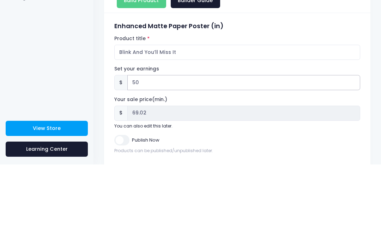
type input "5.0"
type input "$24.02"
type input "24.02"
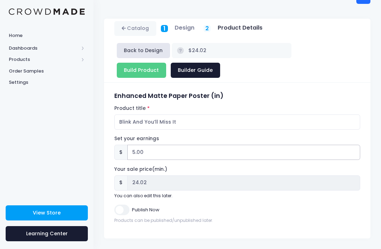
type input "5.00"
click at [140, 184] on input "24.02" at bounding box center [243, 183] width 233 height 15
click at [125, 210] on input "Publish Now" at bounding box center [121, 210] width 15 height 10
checkbox input "true"
click at [149, 66] on input "Build Product" at bounding box center [141, 70] width 49 height 15
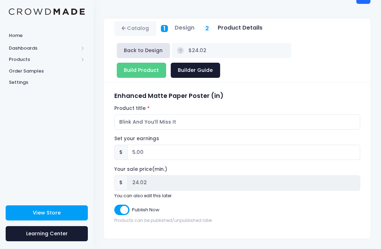
type input "Building product..."
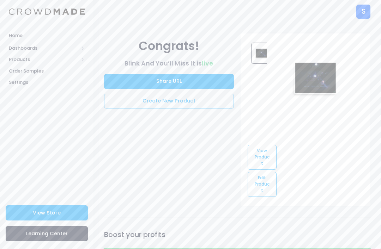
click at [264, 150] on link "View Product" at bounding box center [262, 157] width 29 height 25
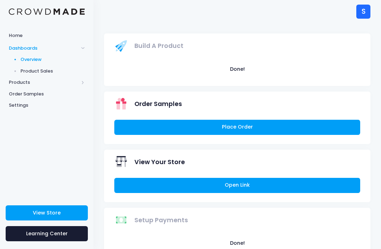
click at [269, 127] on link "Place Order" at bounding box center [237, 127] width 246 height 15
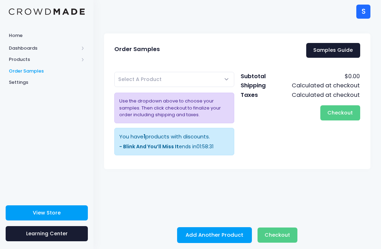
click at [225, 82] on span "Select A Product" at bounding box center [174, 79] width 120 height 15
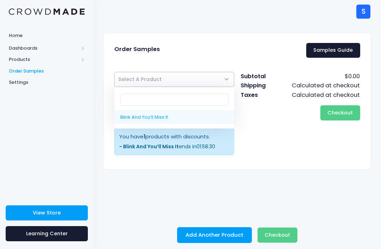
select select "10205968040210"
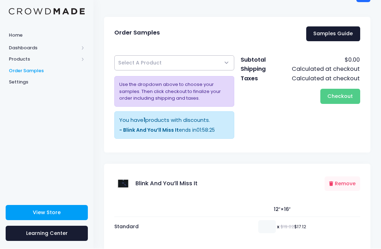
scroll to position [33, 0]
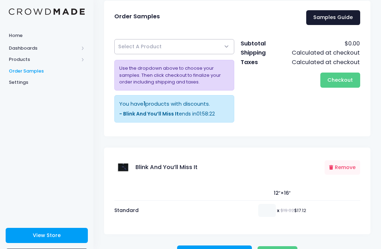
click at [330, 83] on span "Checkout" at bounding box center [339, 80] width 25 height 7
click at [334, 79] on span "Checkout" at bounding box center [339, 80] width 25 height 7
click at [348, 84] on button "Checkout Please wait..." at bounding box center [340, 80] width 40 height 15
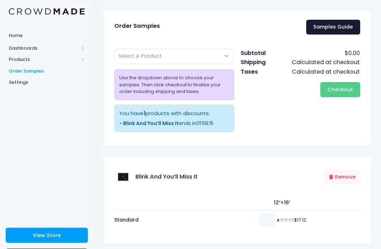
scroll to position [23, 0]
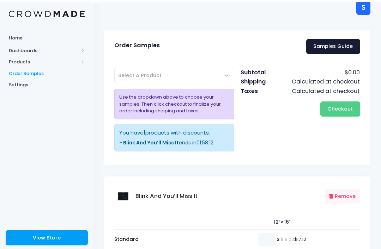
scroll to position [0, 0]
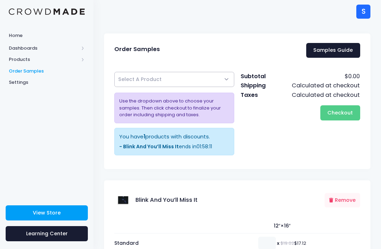
click at [231, 80] on span "Select A Product" at bounding box center [174, 79] width 120 height 15
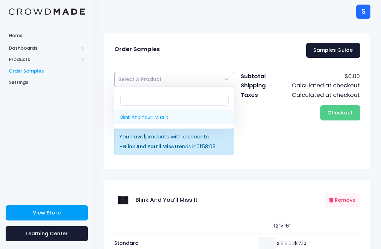
select select "10205968040210"
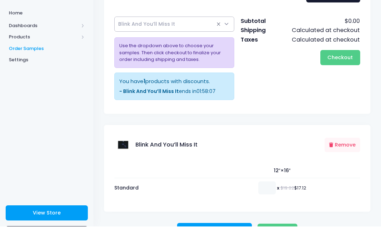
scroll to position [55, 0]
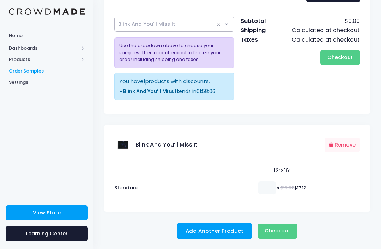
click at [283, 228] on span "Checkout" at bounding box center [276, 230] width 25 height 7
click at [306, 230] on div "Add Another Product Checkout Please wait..." at bounding box center [237, 231] width 273 height 16
click at [352, 56] on span "Checkout" at bounding box center [339, 57] width 25 height 7
click at [346, 55] on span "Checkout" at bounding box center [339, 57] width 25 height 7
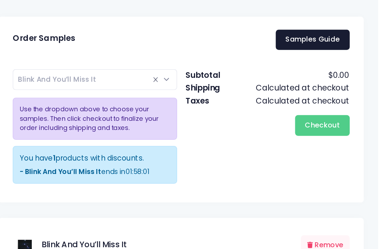
scroll to position [0, 0]
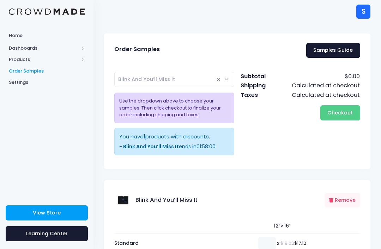
click at [344, 113] on span "Checkout" at bounding box center [339, 112] width 25 height 7
click at [353, 111] on button "Checkout Please wait..." at bounding box center [340, 112] width 40 height 15
click at [346, 136] on div "Subtotal $0.00 Shipping Calculated at checkout Taxes Calculated at checkout Che…" at bounding box center [300, 116] width 126 height 88
click at [341, 207] on button "Remove" at bounding box center [342, 200] width 36 height 14
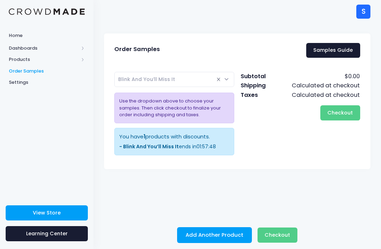
click at [16, 68] on span "Order Samples" at bounding box center [47, 71] width 76 height 7
click at [230, 77] on span "Select A Product" at bounding box center [174, 79] width 120 height 15
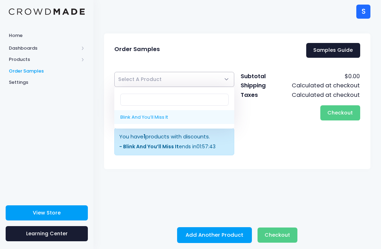
select select "10205968040210"
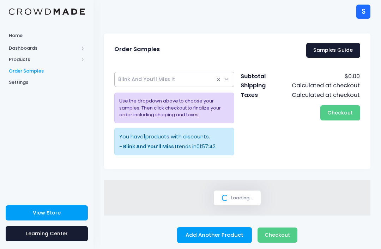
select select
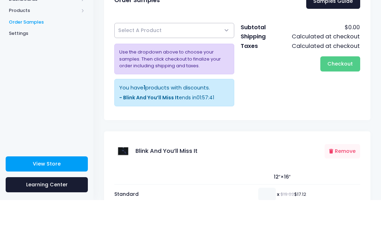
scroll to position [33, 0]
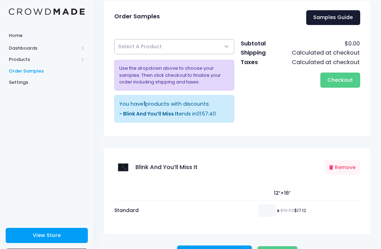
click at [281, 209] on s "$19.02" at bounding box center [287, 210] width 14 height 7
click at [260, 207] on input "number" at bounding box center [267, 210] width 18 height 13
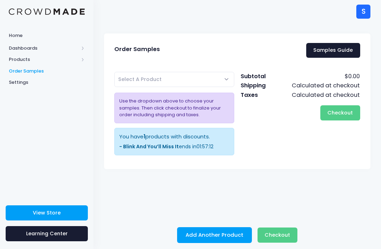
click at [226, 84] on span "Select A Product" at bounding box center [174, 79] width 120 height 15
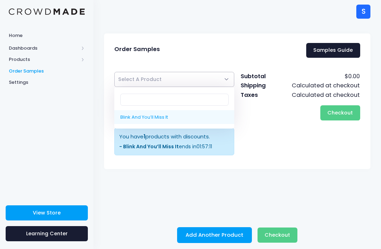
select select "10205968040210"
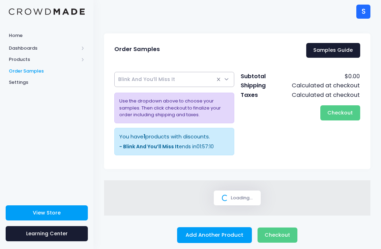
select select
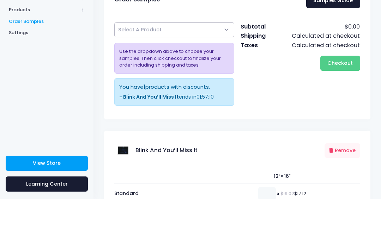
scroll to position [33, 0]
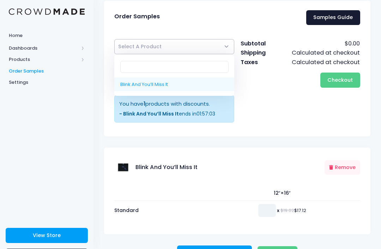
click at [266, 211] on input "number" at bounding box center [267, 210] width 18 height 13
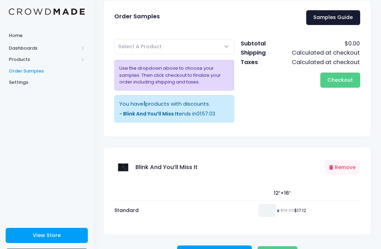
scroll to position [55, 0]
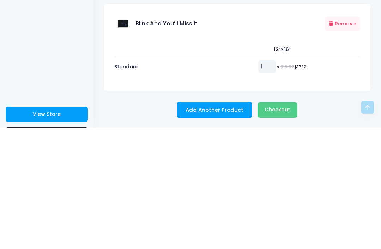
type input "1"
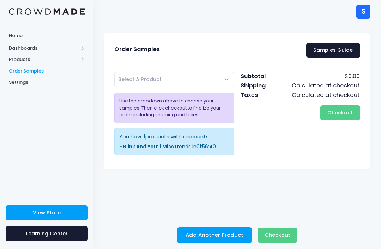
click at [352, 111] on span "Checkout" at bounding box center [339, 112] width 25 height 7
click at [280, 242] on button "Checkout Please wait..." at bounding box center [277, 235] width 40 height 15
click at [298, 156] on div "Subtotal $0.00 Shipping Calculated at checkout Taxes Calculated at checkout Che…" at bounding box center [300, 116] width 126 height 88
click at [226, 84] on span "Select A Product" at bounding box center [174, 79] width 120 height 15
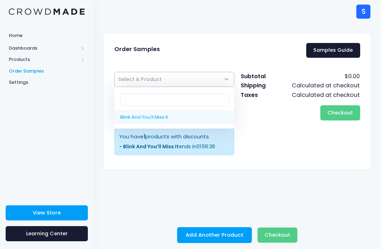
click at [225, 78] on span "Select A Product" at bounding box center [174, 79] width 120 height 15
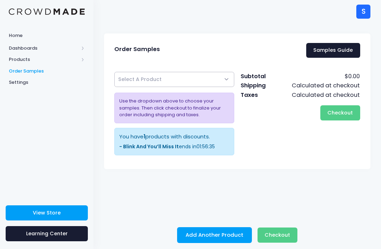
click at [192, 145] on div "- Blink And You’ll Miss It ends in 01 : 56 : 35" at bounding box center [174, 146] width 110 height 7
click at [341, 113] on span "Checkout" at bounding box center [339, 112] width 25 height 7
click at [347, 117] on button "Checkout Please wait..." at bounding box center [340, 112] width 40 height 15
click at [346, 111] on span "Checkout" at bounding box center [339, 112] width 25 height 7
click at [220, 82] on span "Select A Product" at bounding box center [174, 79] width 120 height 15
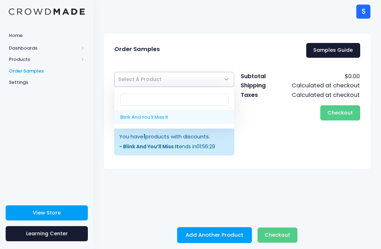
select select "10205968040210"
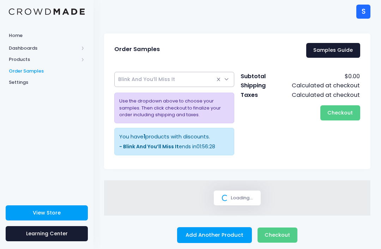
select select
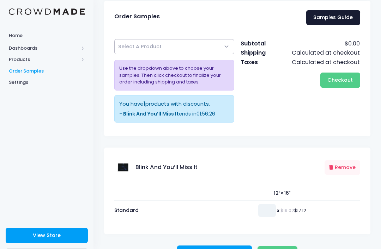
click at [267, 209] on input "number" at bounding box center [267, 210] width 18 height 13
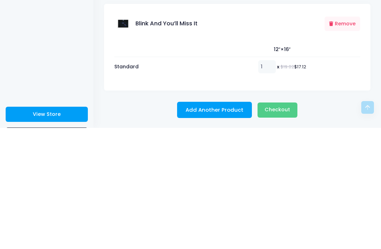
scroll to position [33, 0]
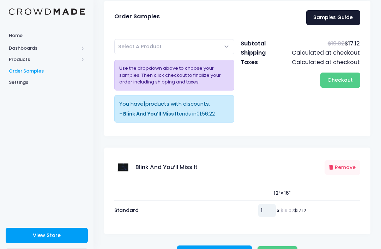
type input "1"
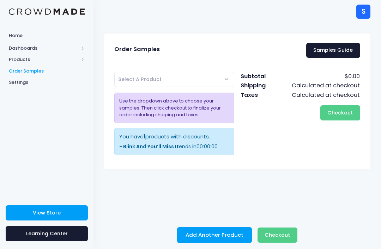
scroll to position [4, 0]
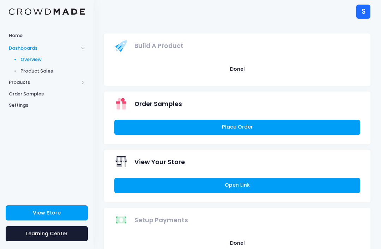
click at [359, 12] on div "S" at bounding box center [363, 12] width 14 height 14
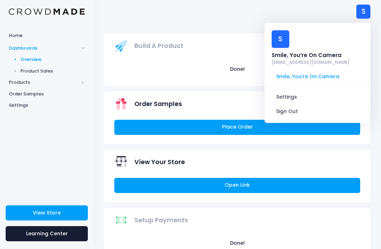
click at [307, 60] on link "[EMAIL_ADDRESS][DOMAIN_NAME]" at bounding box center [311, 63] width 78 height 7
click at [320, 60] on link "[EMAIL_ADDRESS][DOMAIN_NAME]" at bounding box center [311, 63] width 78 height 7
click at [314, 70] on span "Smile, You’re On Camera" at bounding box center [317, 76] width 95 height 13
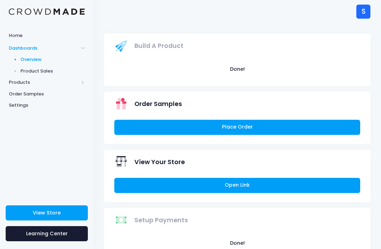
click at [13, 32] on link "Home" at bounding box center [46, 36] width 93 height 14
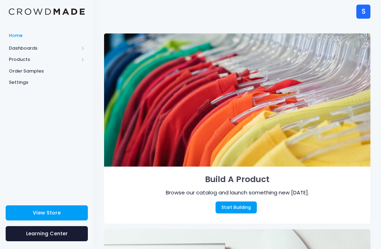
click at [21, 61] on span "Products" at bounding box center [44, 59] width 70 height 7
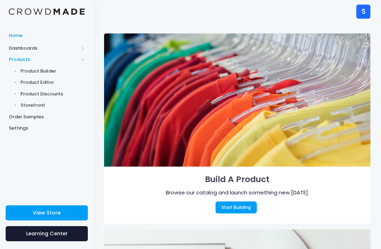
click at [20, 58] on span "Products" at bounding box center [44, 59] width 70 height 7
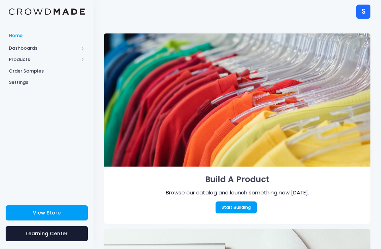
click at [18, 55] on span "Products" at bounding box center [46, 60] width 93 height 12
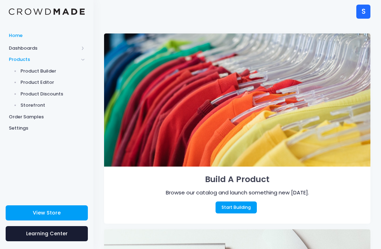
click at [29, 100] on link "Storefront" at bounding box center [46, 106] width 93 height 12
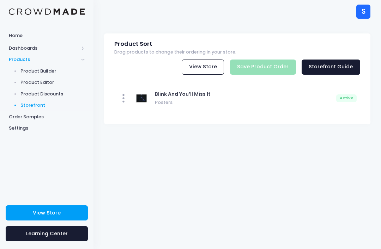
click at [353, 60] on link "Storefront Guide" at bounding box center [331, 67] width 59 height 15
click at [224, 65] on link "View Store" at bounding box center [203, 67] width 42 height 15
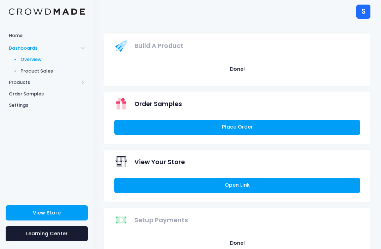
click at [87, 80] on span "Products" at bounding box center [46, 83] width 93 height 12
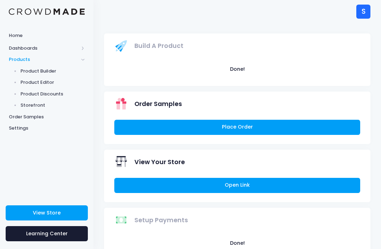
click at [43, 103] on span "Storefront" at bounding box center [52, 105] width 65 height 7
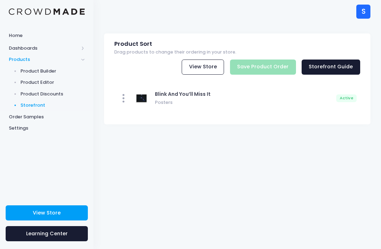
click at [206, 61] on link "View Store" at bounding box center [203, 67] width 42 height 15
click at [318, 0] on div "S S Smile, You’re On Camera [EMAIL_ADDRESS][DOMAIN_NAME] Smile, You’re On Camer…" at bounding box center [237, 11] width 266 height 23
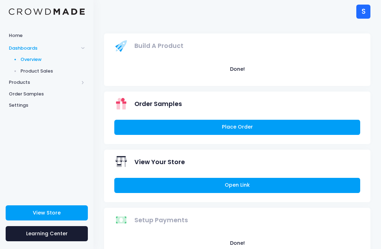
click at [139, 62] on button "Done!" at bounding box center [237, 69] width 246 height 15
click at [18, 81] on span "Products" at bounding box center [44, 82] width 70 height 7
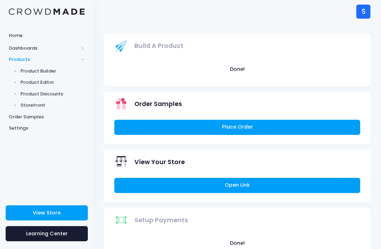
click at [26, 71] on span "Product Builder" at bounding box center [52, 71] width 65 height 7
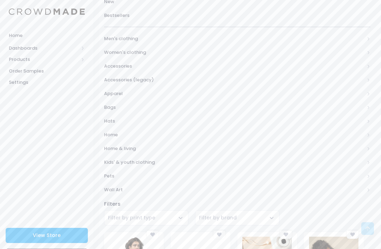
scroll to position [119, 0]
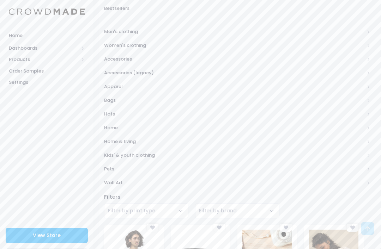
click at [114, 83] on span "Apparel" at bounding box center [234, 86] width 260 height 7
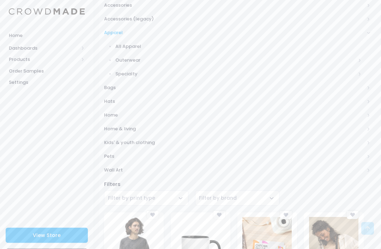
scroll to position [173, 0]
click at [109, 139] on span "Kids' & youth clothing" at bounding box center [234, 142] width 260 height 7
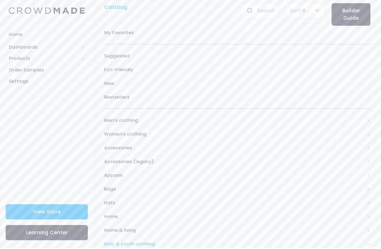
scroll to position [36, 0]
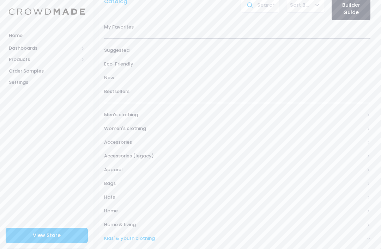
click at [112, 144] on span "Accessories" at bounding box center [234, 142] width 260 height 7
click at [108, 139] on span "Accessories" at bounding box center [234, 142] width 260 height 7
click at [110, 157] on span "Accessories (legacy)" at bounding box center [234, 156] width 260 height 7
click at [119, 183] on span "Toys" at bounding box center [235, 183] width 241 height 7
click at [126, 208] on span "Plushies" at bounding box center [239, 211] width 243 height 7
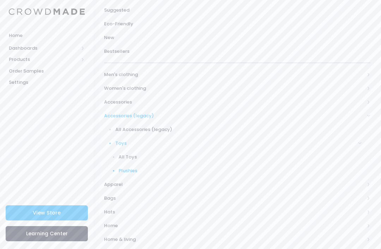
scroll to position [69, 0]
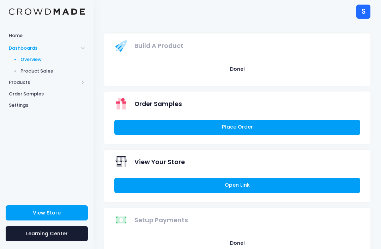
click at [83, 81] on span at bounding box center [83, 83] width 4 height 4
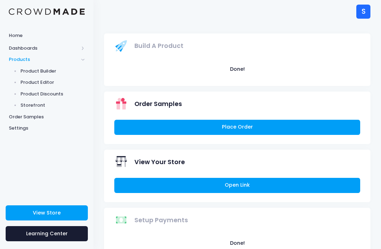
click at [41, 107] on span "Storefront" at bounding box center [52, 105] width 65 height 7
click at [215, 183] on link "Open Link" at bounding box center [237, 185] width 246 height 15
